Goal: Task Accomplishment & Management: Manage account settings

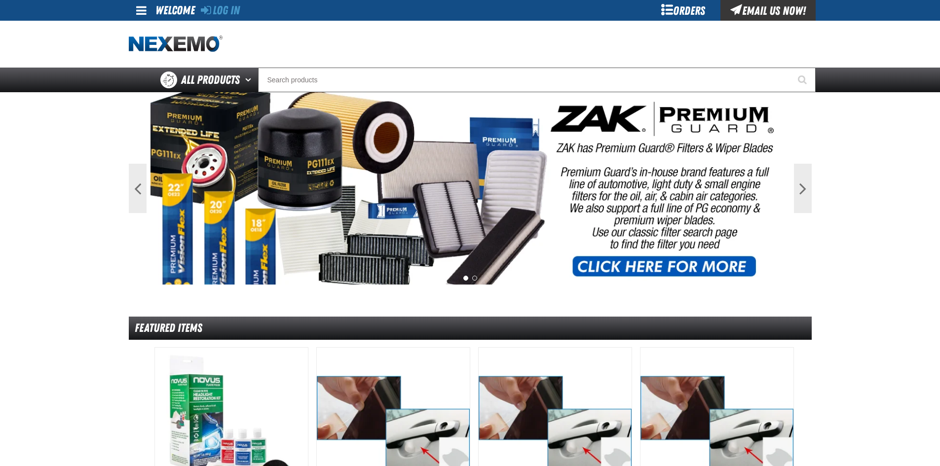
click at [244, 10] on div "Log In Log In Welcome Log In Orders Email Us Now!" at bounding box center [470, 10] width 691 height 21
click at [223, 8] on link "Log In" at bounding box center [220, 10] width 39 height 14
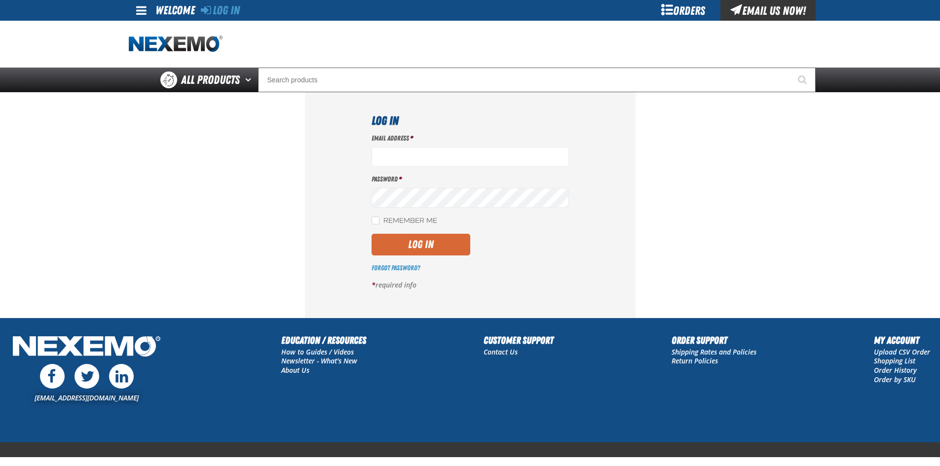
type input "[EMAIL_ADDRESS][DOMAIN_NAME]"
click at [464, 248] on button "Log In" at bounding box center [421, 245] width 99 height 22
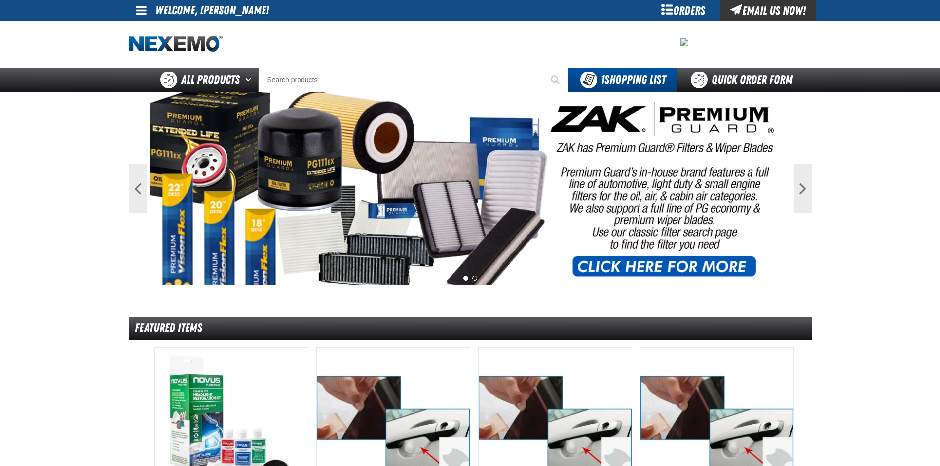
click at [144, 11] on span at bounding box center [141, 10] width 10 height 12
click at [152, 31] on link "My Account My Account" at bounding box center [155, 29] width 44 height 9
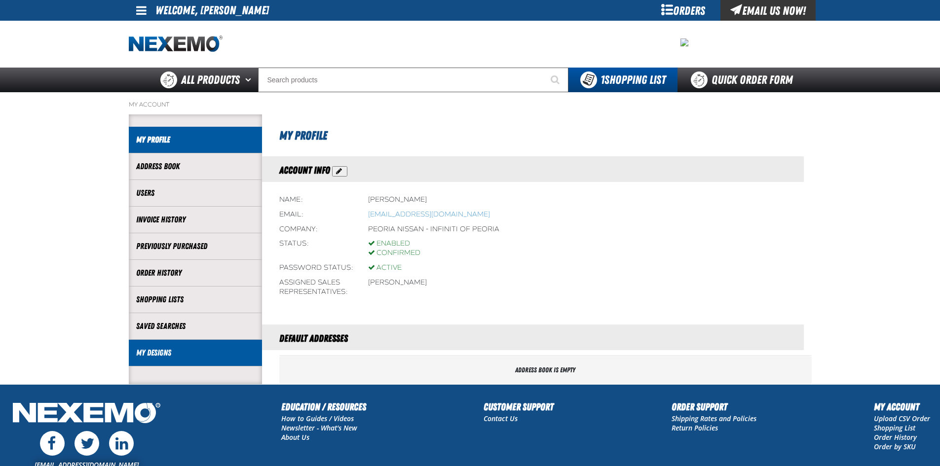
click at [221, 350] on link "My Designs" at bounding box center [195, 352] width 118 height 11
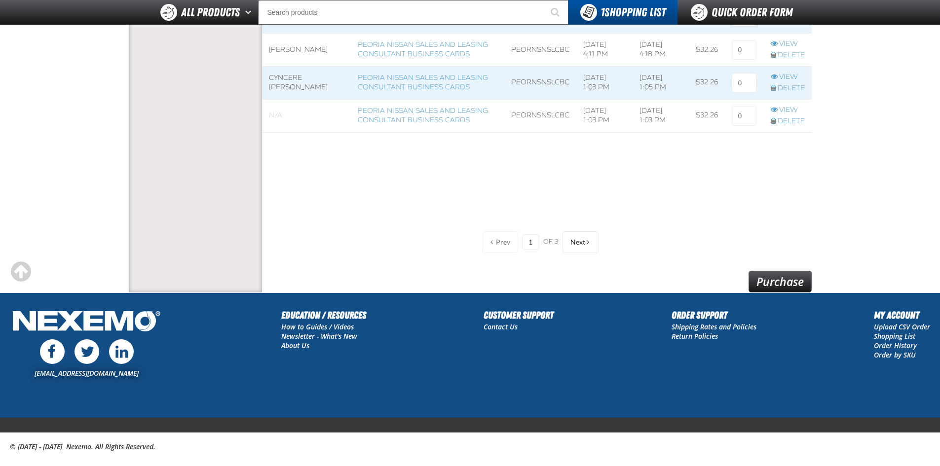
scroll to position [887, 0]
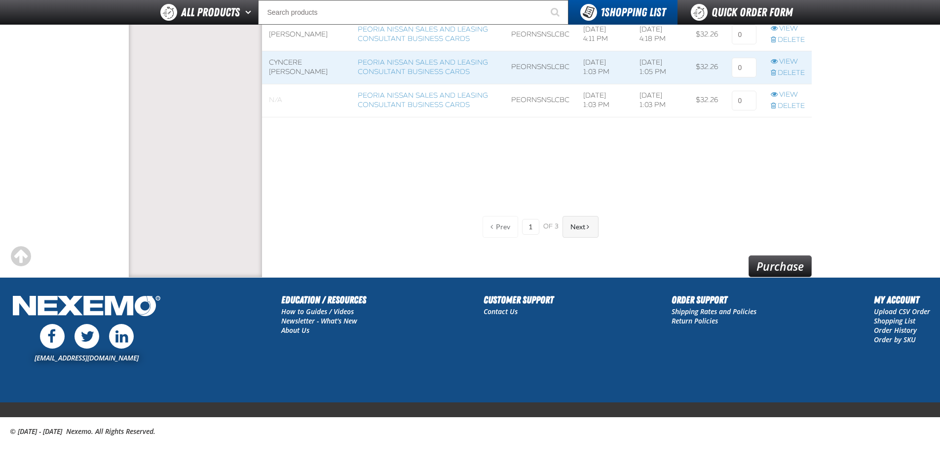
click at [586, 222] on button "Next" at bounding box center [581, 227] width 36 height 22
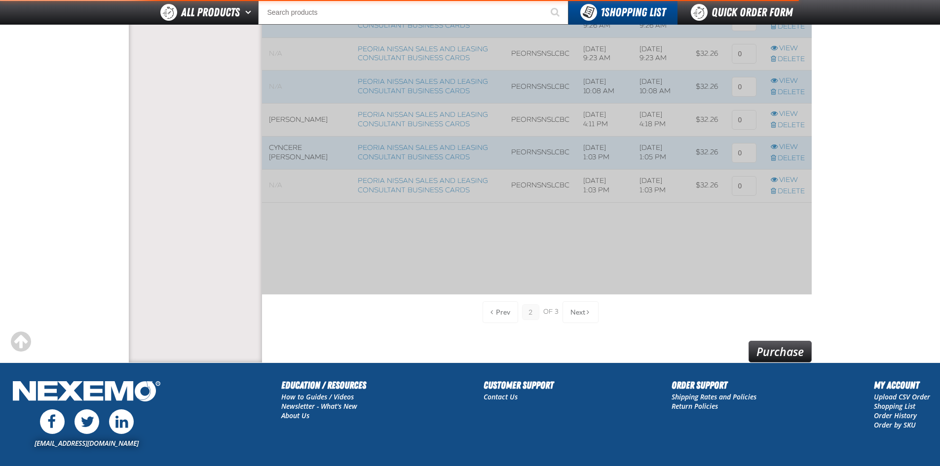
scroll to position [851, 550]
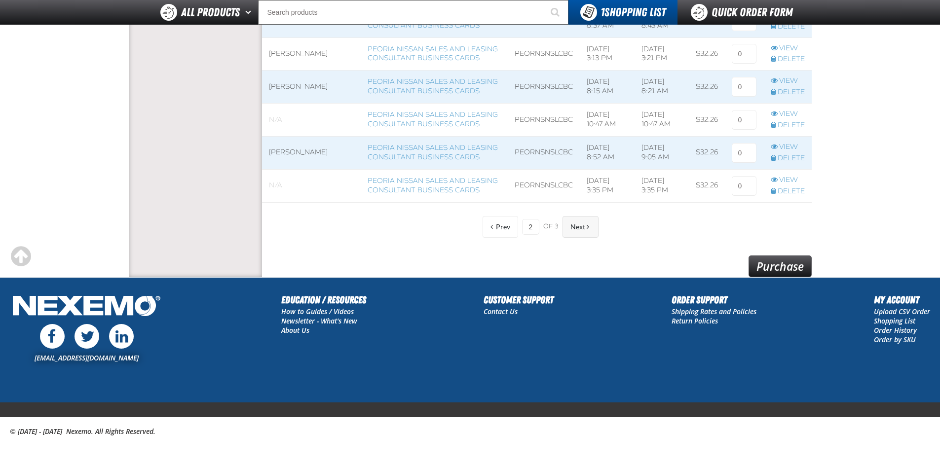
click at [593, 229] on button "Next" at bounding box center [581, 227] width 36 height 22
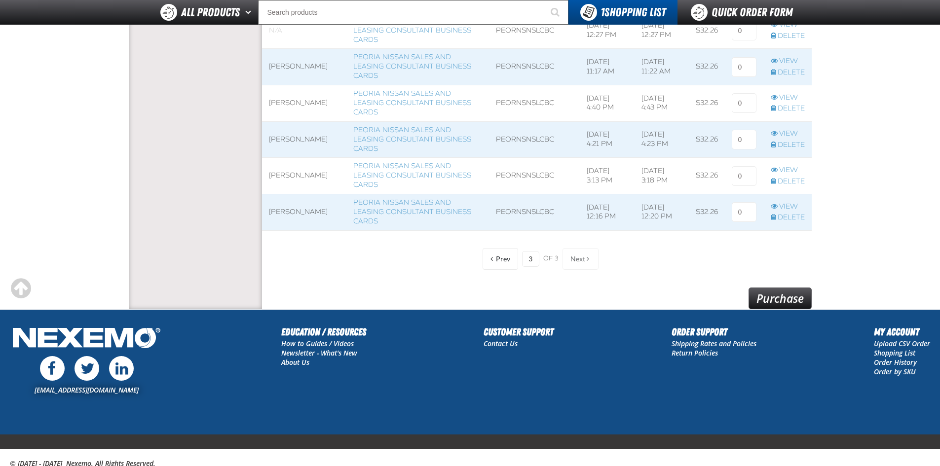
scroll to position [510, 0]
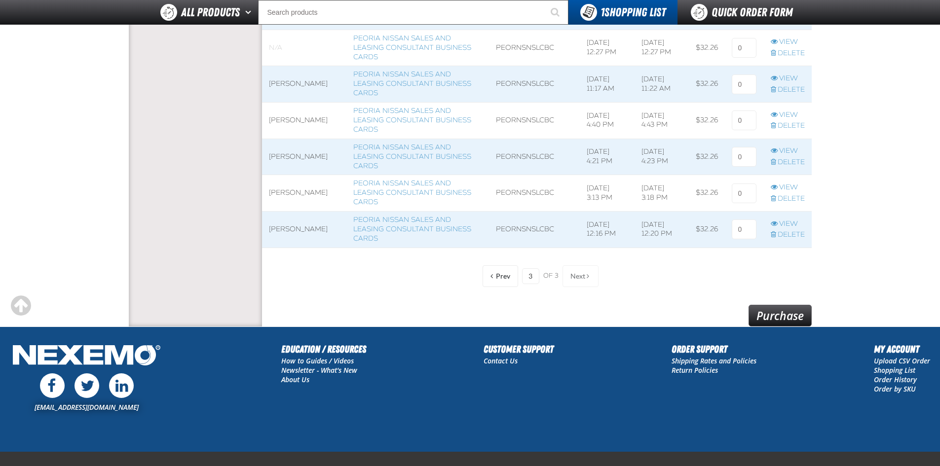
click at [572, 277] on div "Prev 3 of 3 Next" at bounding box center [536, 277] width 123 height 22
click at [506, 280] on span "Prev" at bounding box center [503, 276] width 14 height 8
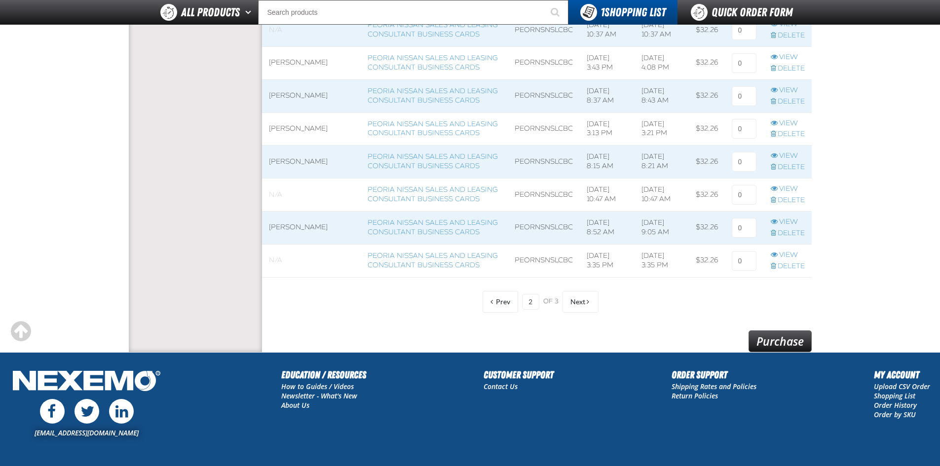
scroll to position [801, 0]
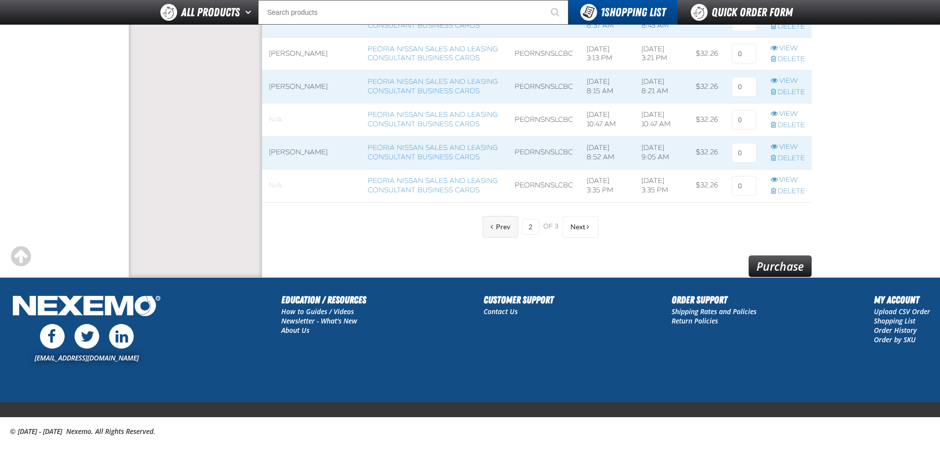
click at [499, 223] on button "Prev" at bounding box center [501, 227] width 36 height 22
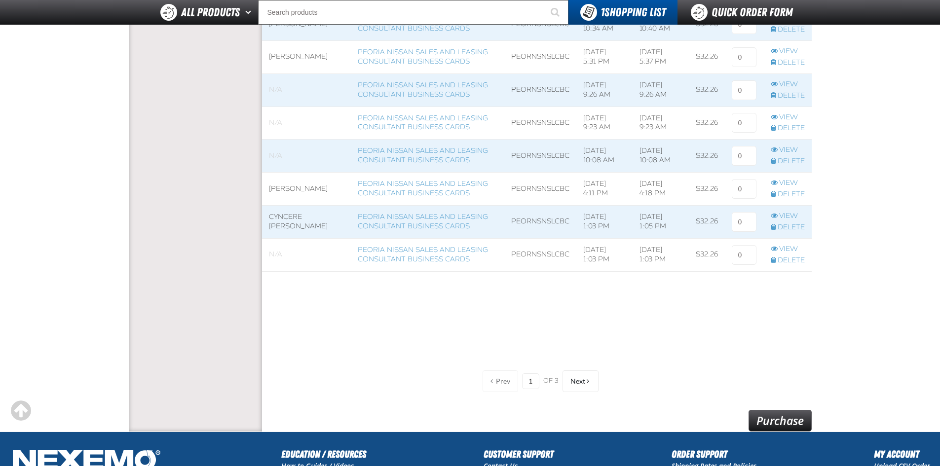
scroll to position [801, 0]
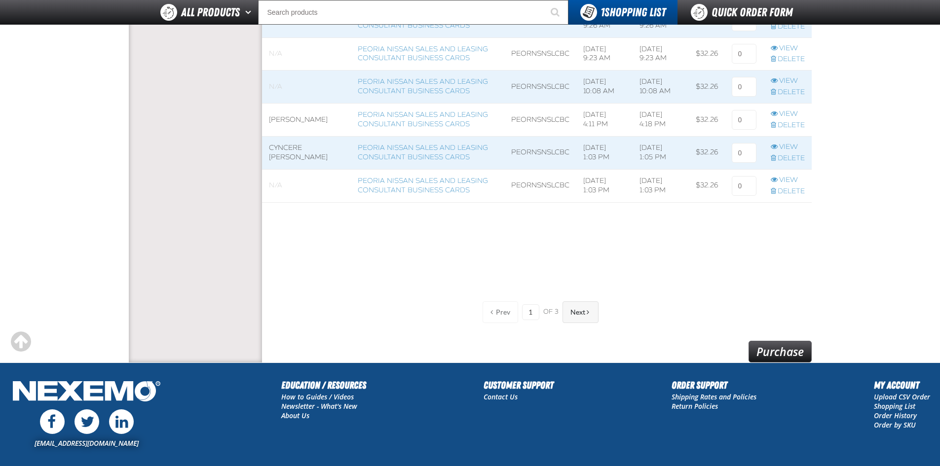
click at [597, 314] on button "Next" at bounding box center [581, 313] width 36 height 22
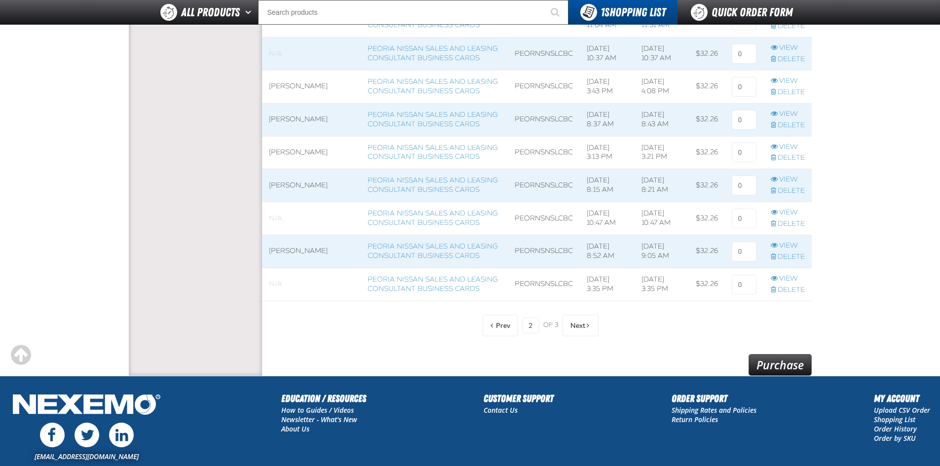
scroll to position [752, 0]
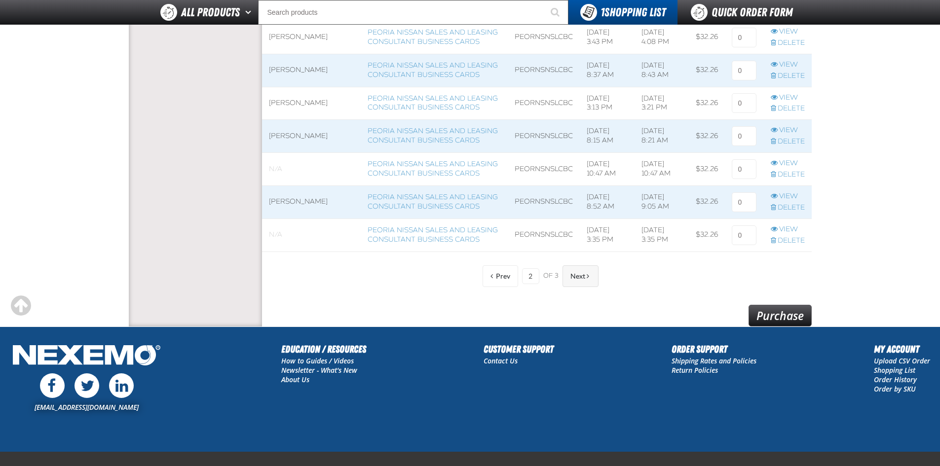
click at [582, 275] on span "Next" at bounding box center [578, 276] width 15 height 8
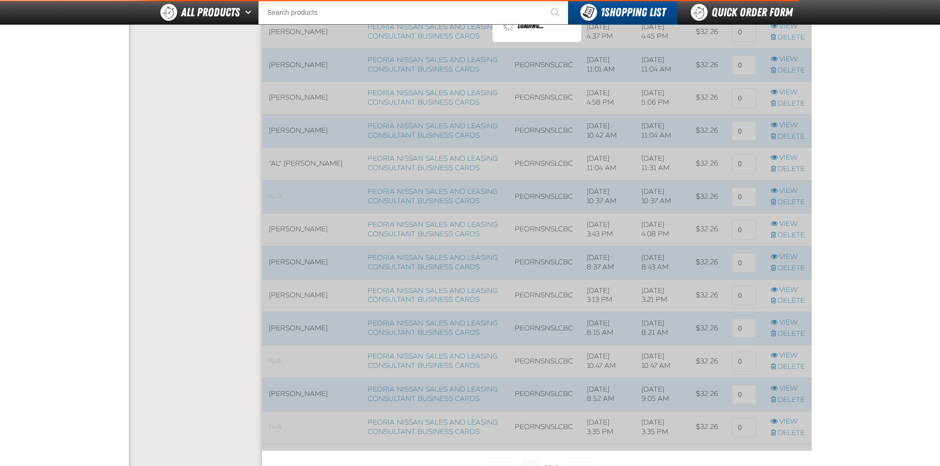
scroll to position [609, 550]
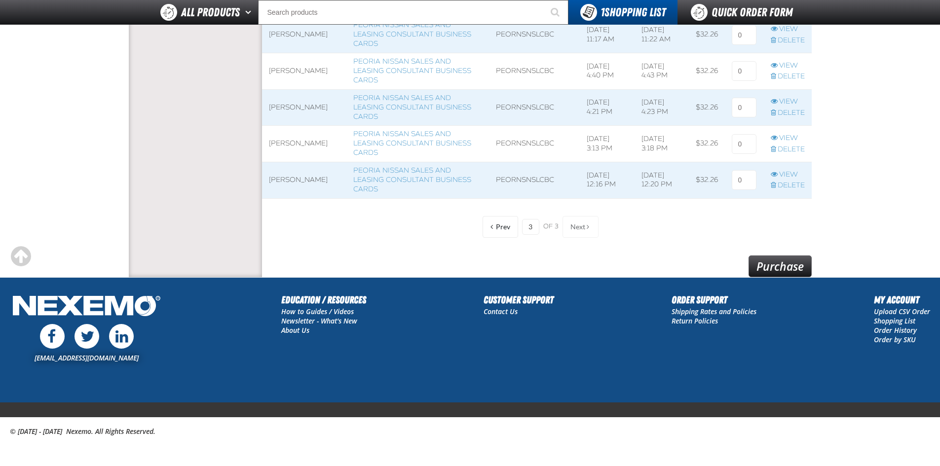
click at [582, 226] on div "Prev 3 of 3 Next" at bounding box center [536, 227] width 123 height 22
click at [573, 229] on div "Prev 3 of 3 Next" at bounding box center [536, 227] width 123 height 22
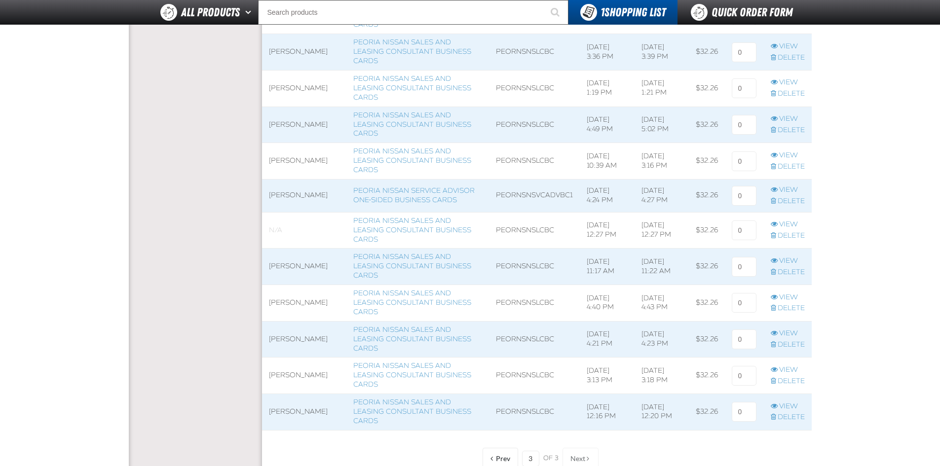
scroll to position [395, 0]
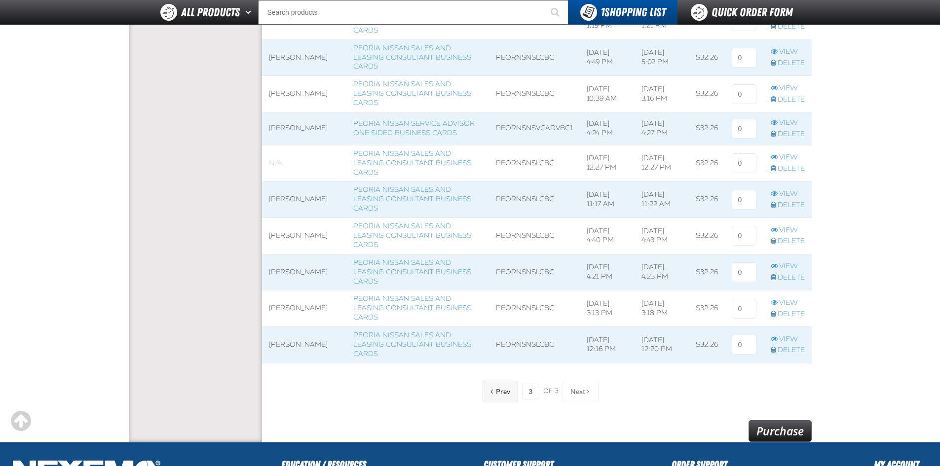
click at [486, 391] on button "Prev" at bounding box center [501, 392] width 36 height 22
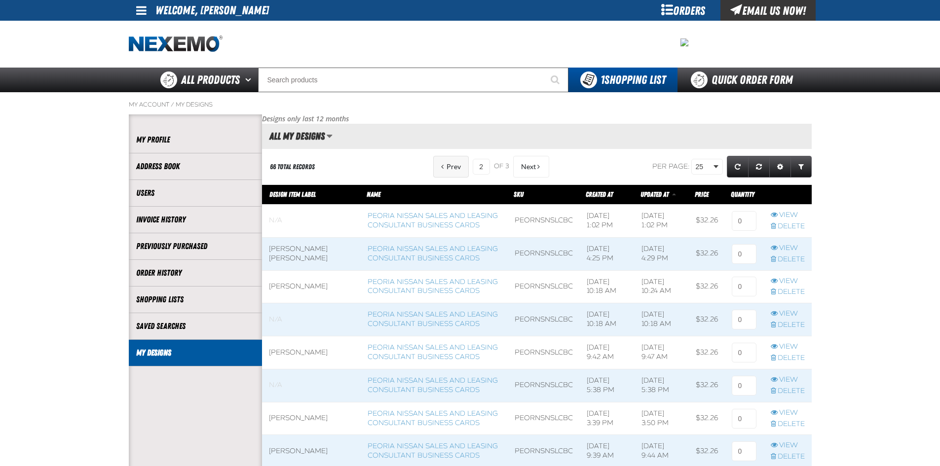
click at [459, 167] on button "Prev" at bounding box center [451, 167] width 36 height 22
click at [147, 11] on link at bounding box center [142, 10] width 27 height 21
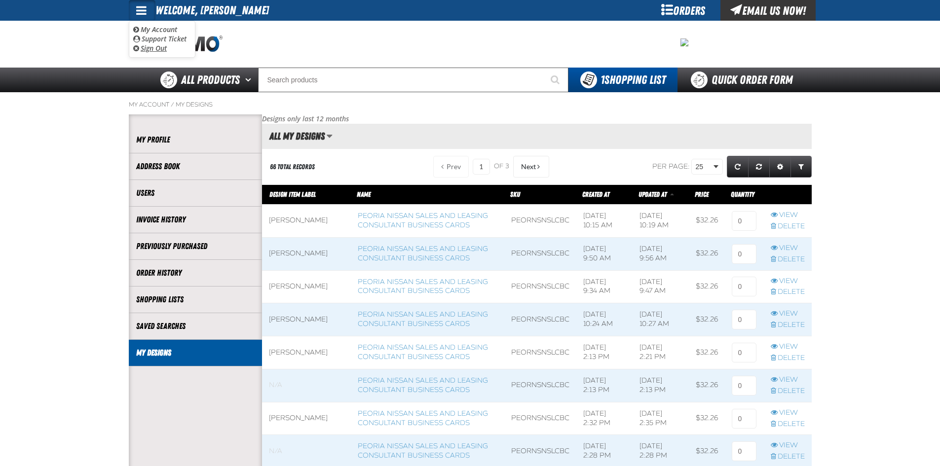
click at [146, 45] on link "Sign Out Sign Out" at bounding box center [150, 47] width 34 height 9
click at [146, 45] on img "Home" at bounding box center [176, 44] width 94 height 17
